Goal: Navigation & Orientation: Find specific page/section

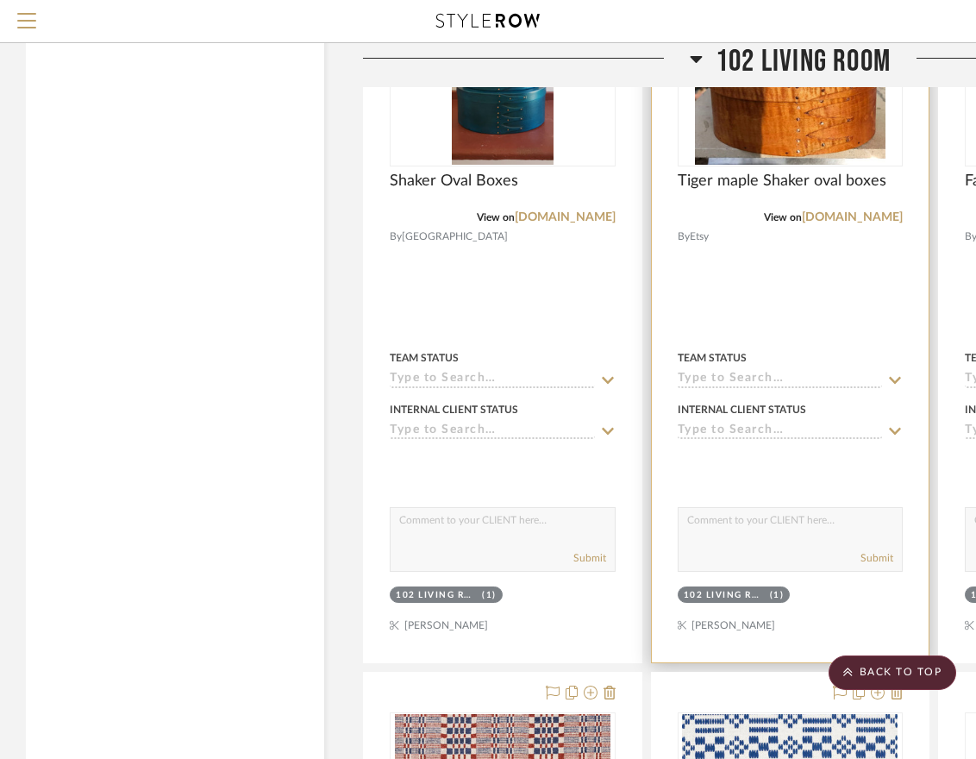
scroll to position [9308, 0]
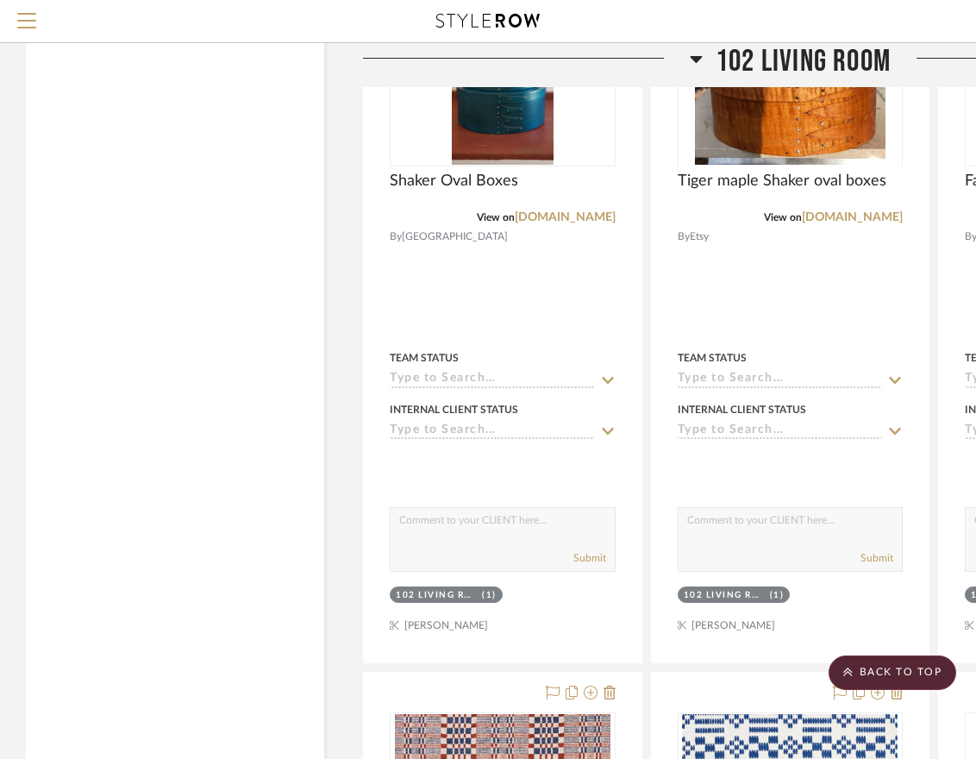
click at [696, 57] on icon at bounding box center [697, 59] width 12 height 7
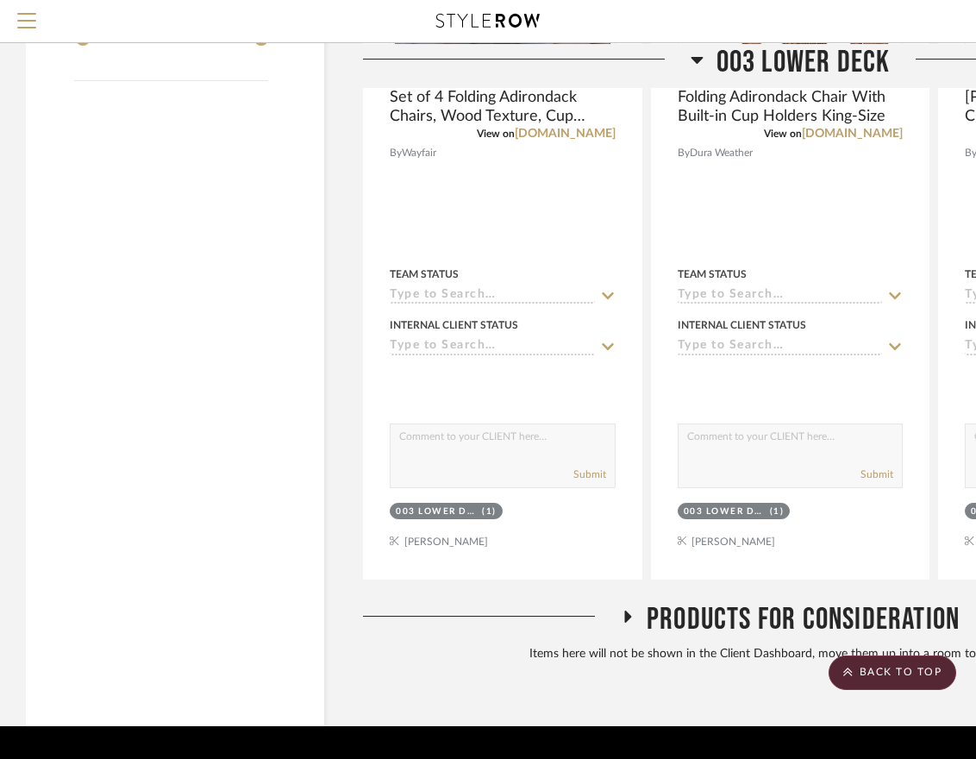
click at [694, 55] on icon at bounding box center [697, 58] width 13 height 21
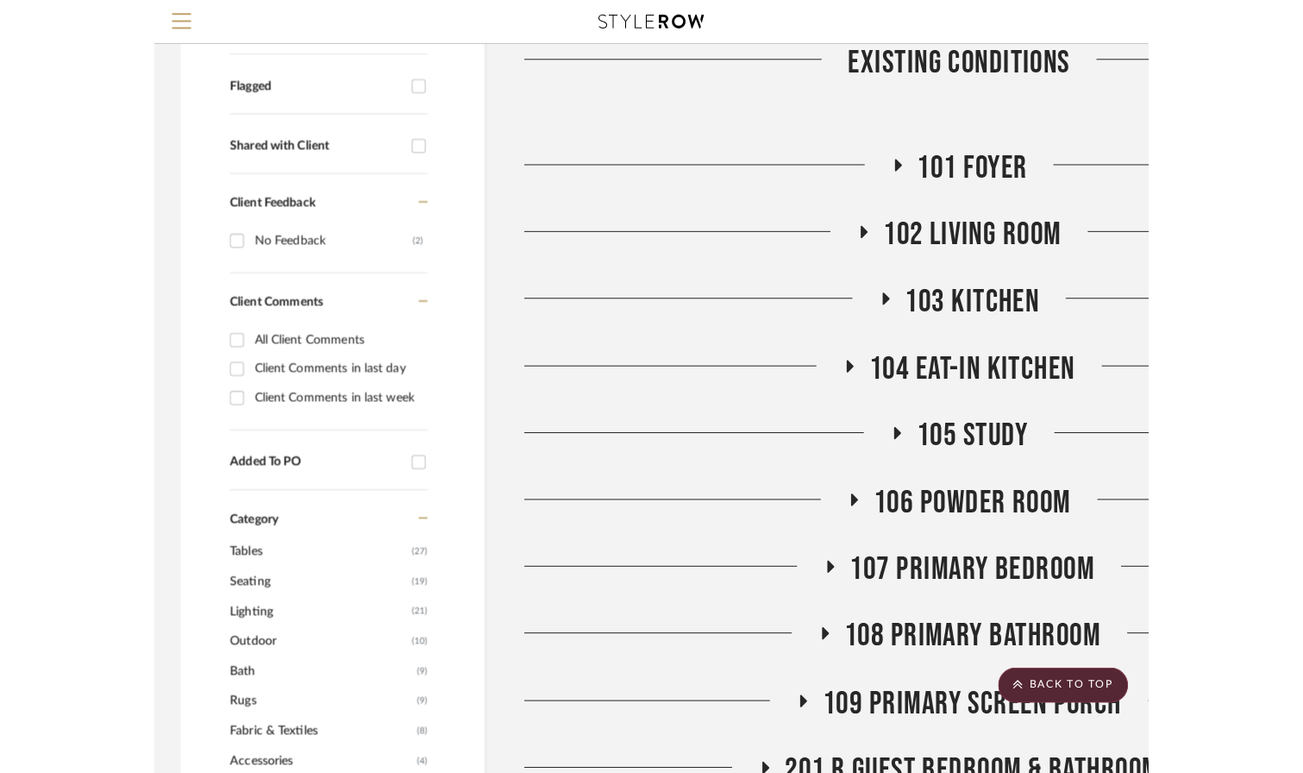
scroll to position [518, 0]
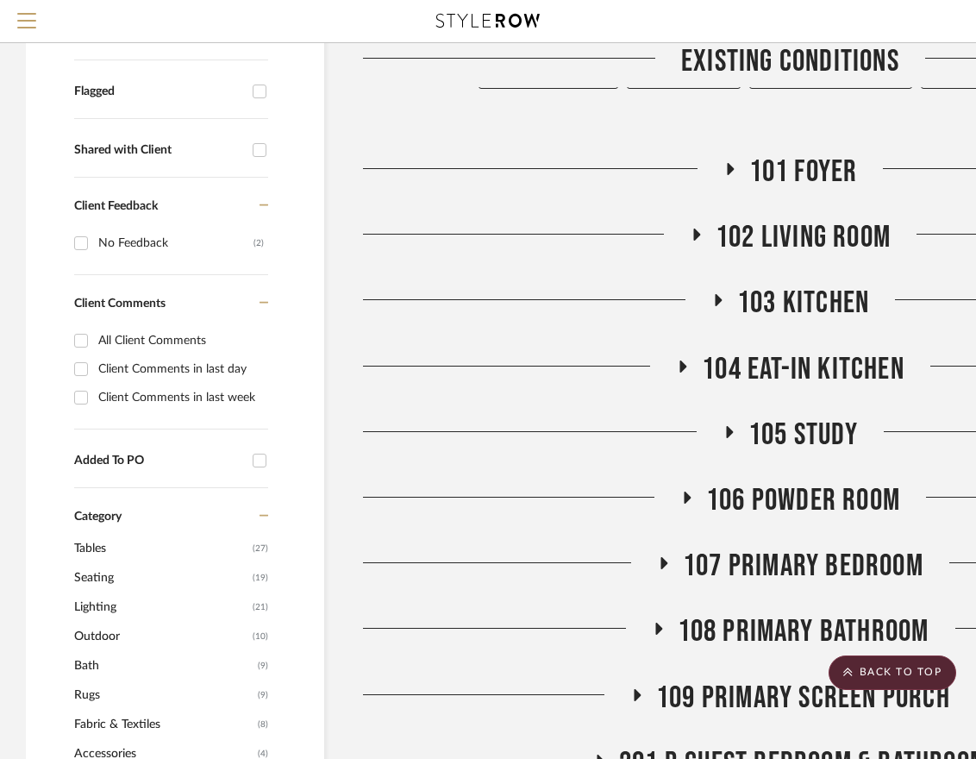
click at [743, 351] on span "104 Eat-In Kitchen" at bounding box center [803, 369] width 203 height 37
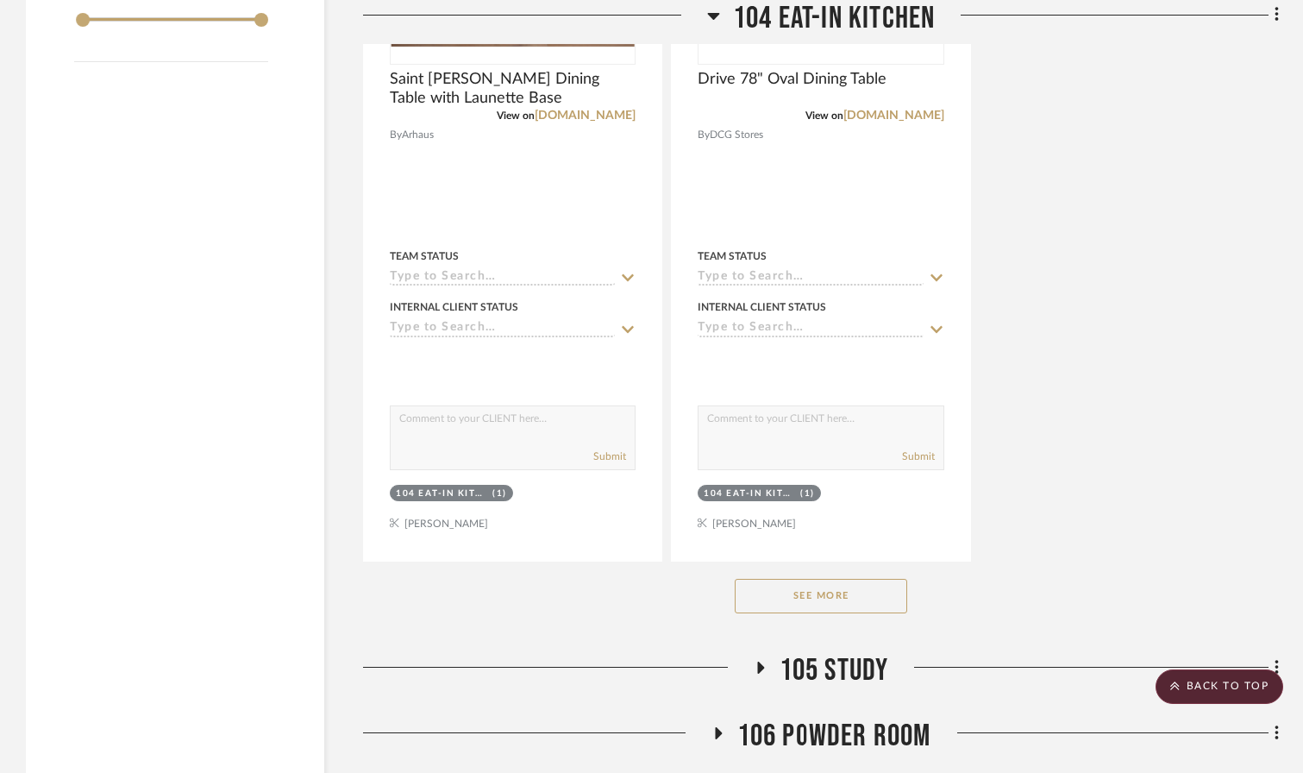
scroll to position [2844, 0]
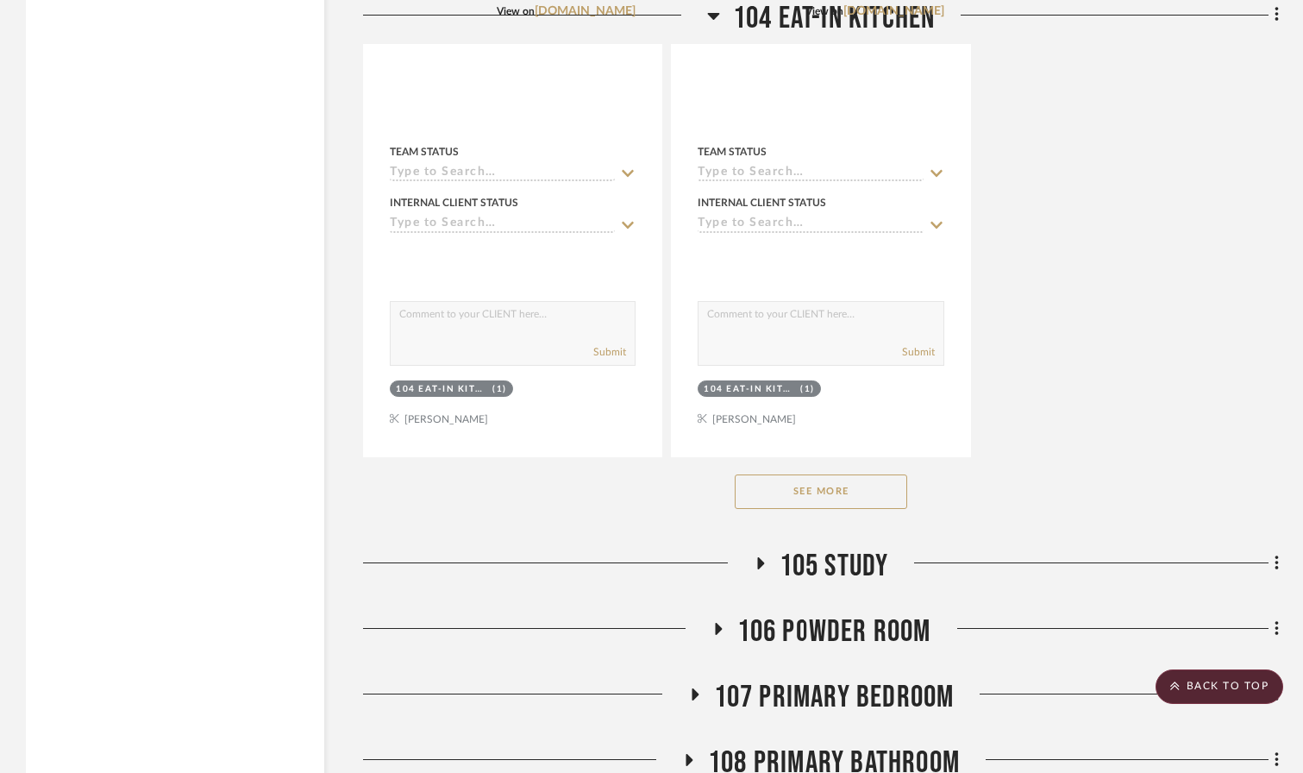
click at [825, 474] on button "See More" at bounding box center [821, 491] width 172 height 34
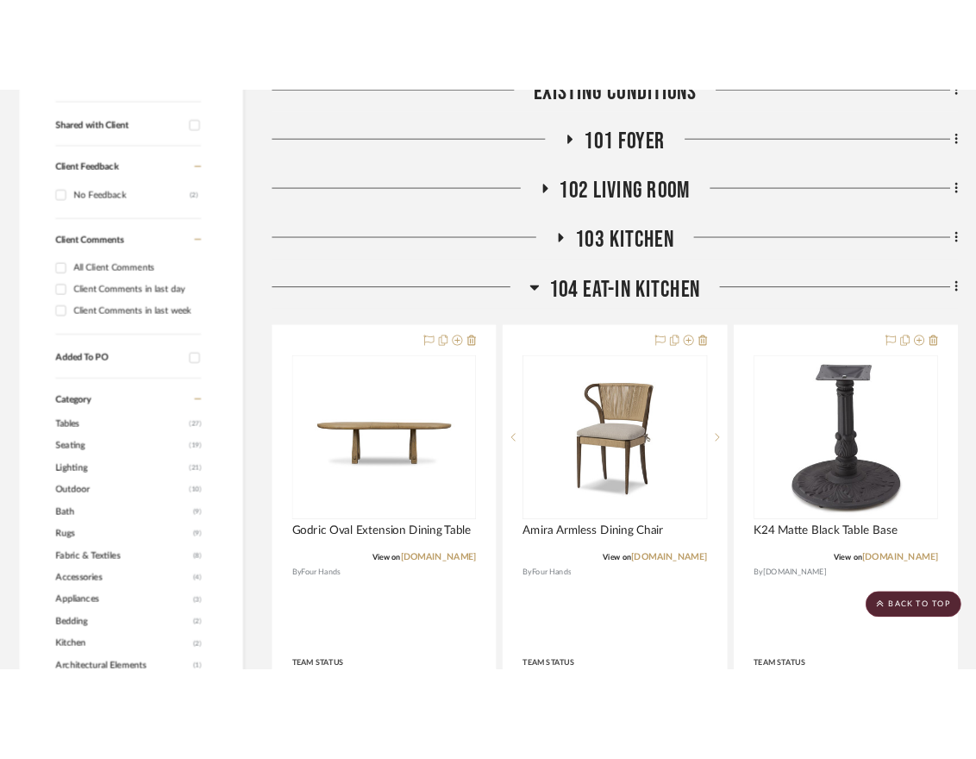
scroll to position [700, 0]
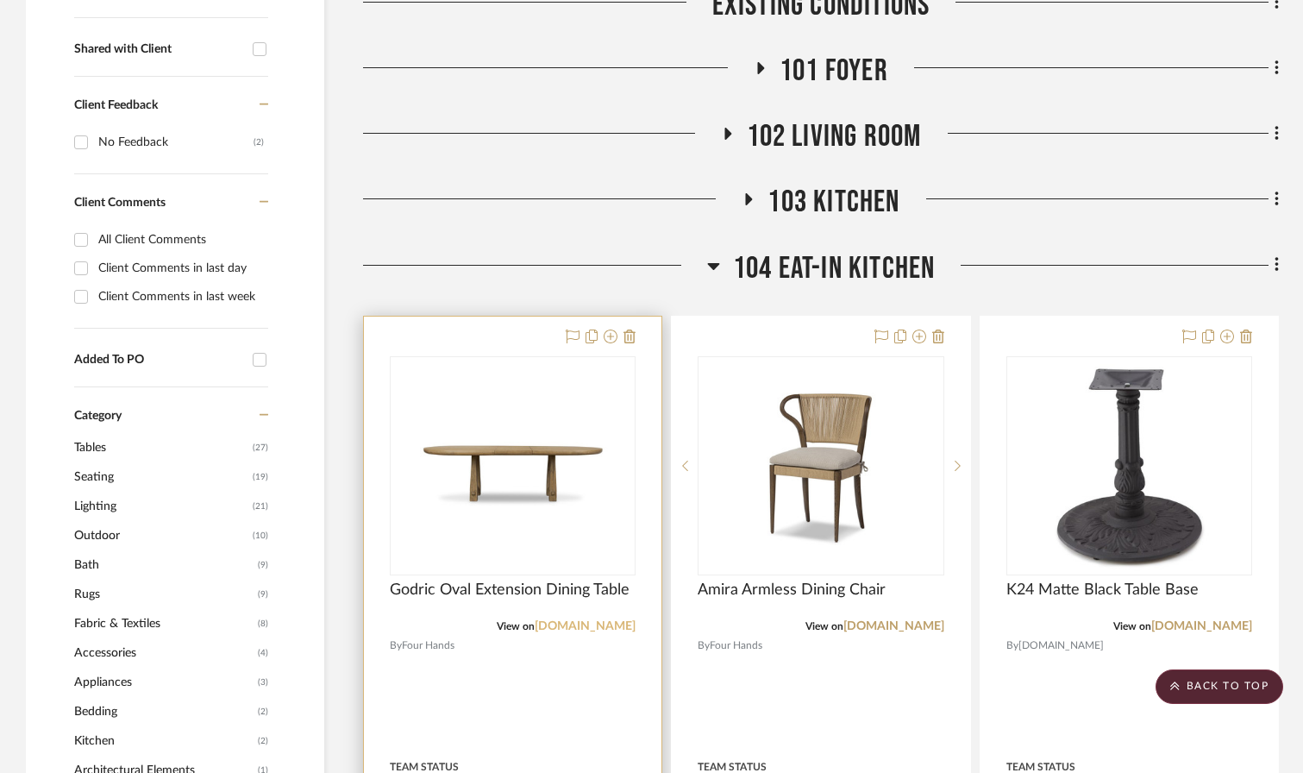
click at [582, 620] on link "[DOMAIN_NAME]" at bounding box center [585, 626] width 101 height 12
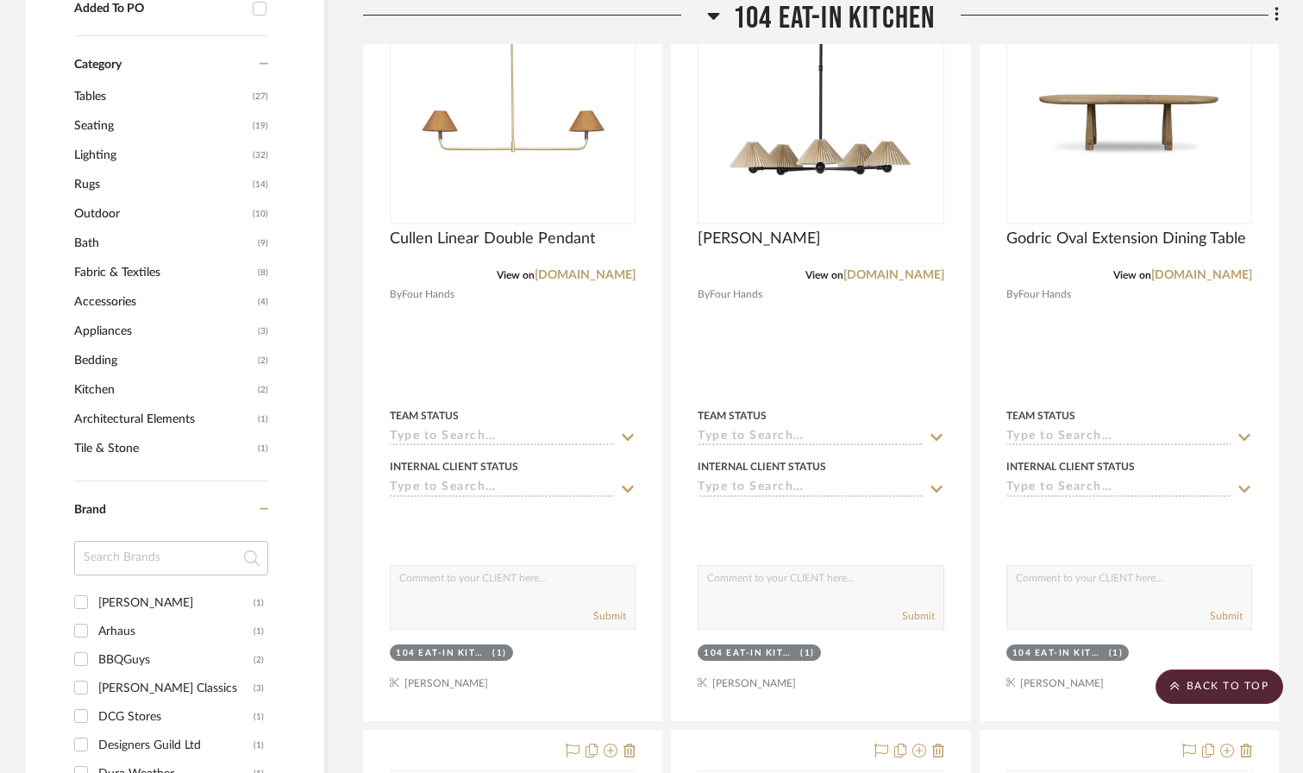
scroll to position [1069, 0]
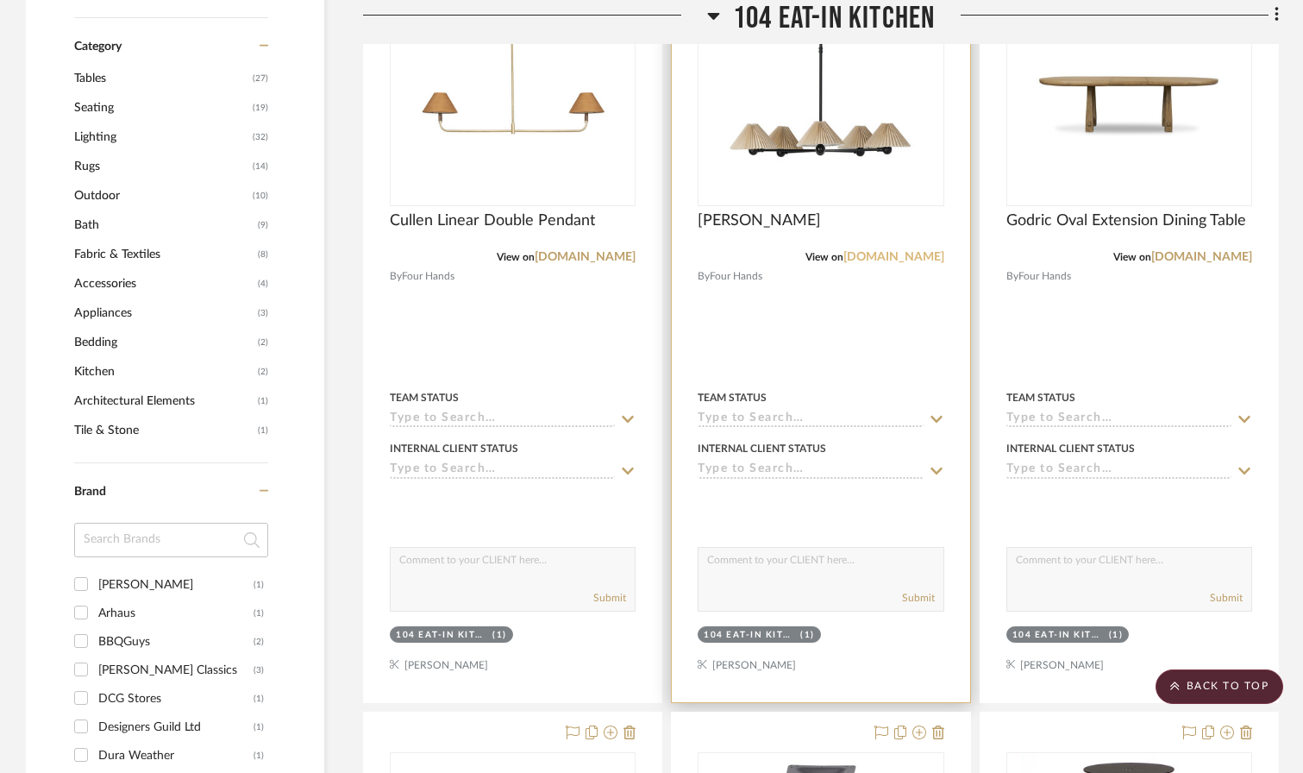
click at [885, 251] on link "[DOMAIN_NAME]" at bounding box center [893, 257] width 101 height 12
